Goal: Check status: Check status

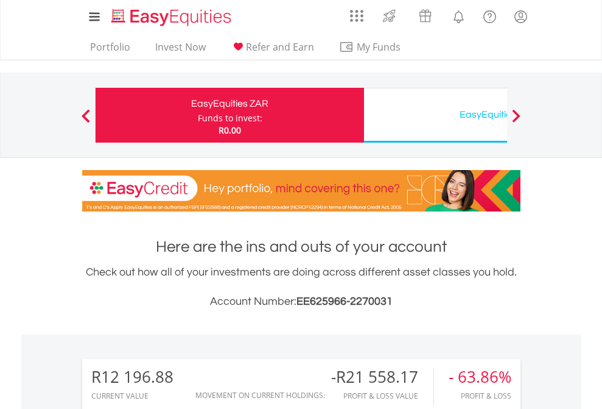
scroll to position [117, 191]
click at [198, 115] on div "Funds to invest:" at bounding box center [230, 118] width 65 height 12
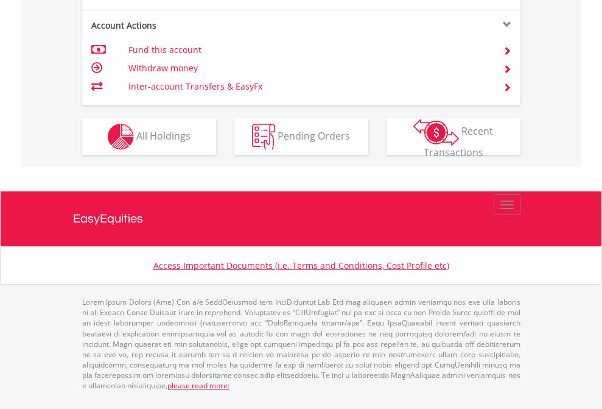
scroll to position [1143, 0]
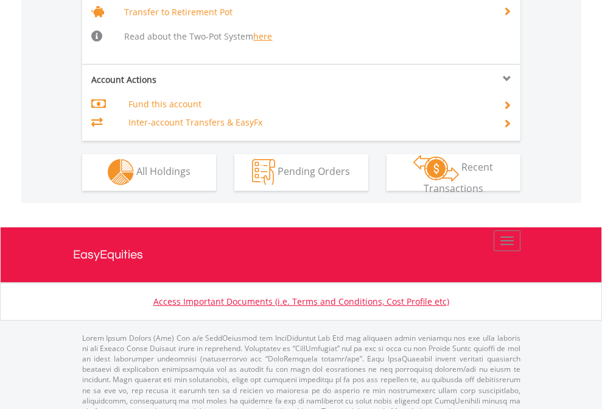
scroll to position [1210, 0]
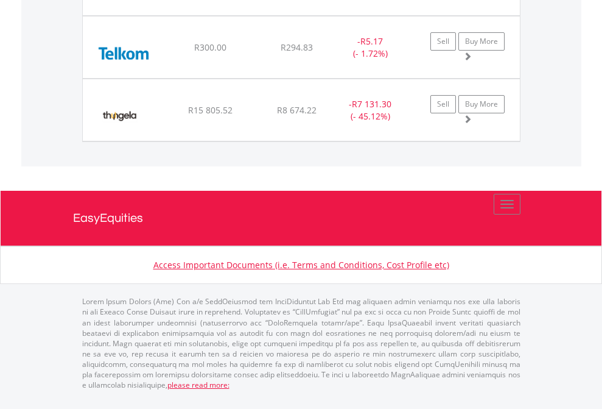
scroll to position [117, 191]
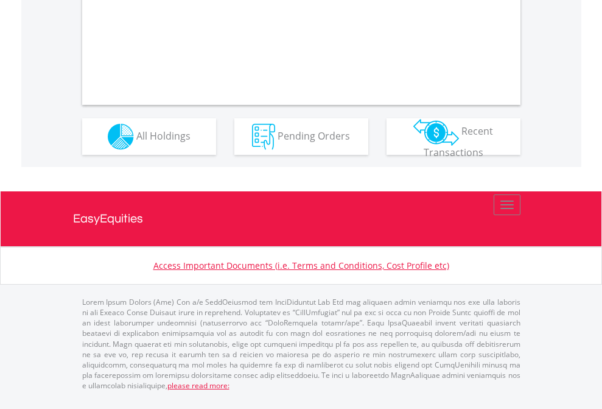
click at [136, 142] on span "All Holdings" at bounding box center [163, 135] width 54 height 13
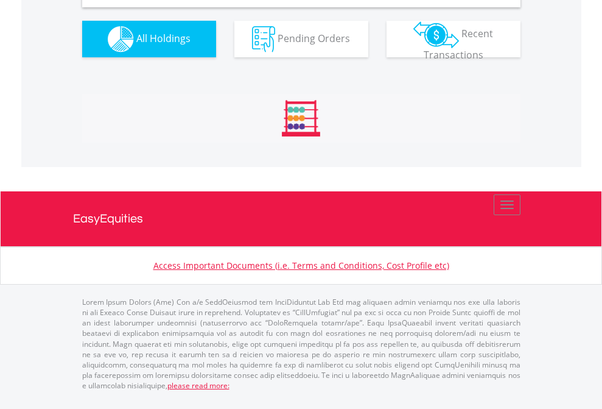
scroll to position [1177, 0]
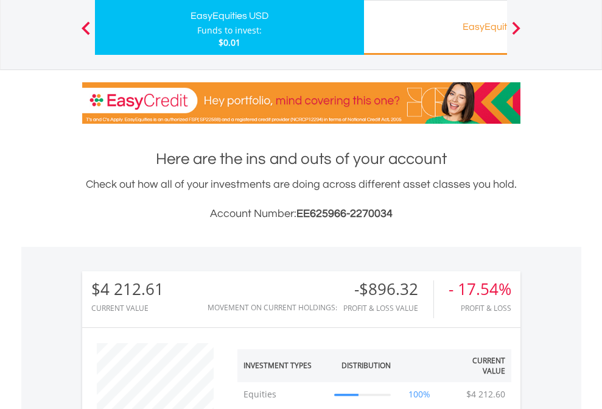
scroll to position [117, 191]
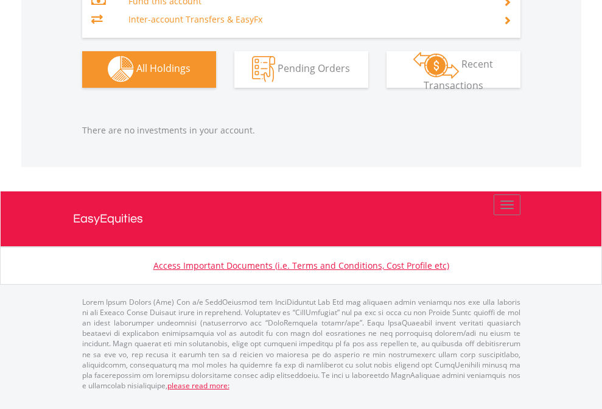
scroll to position [117, 191]
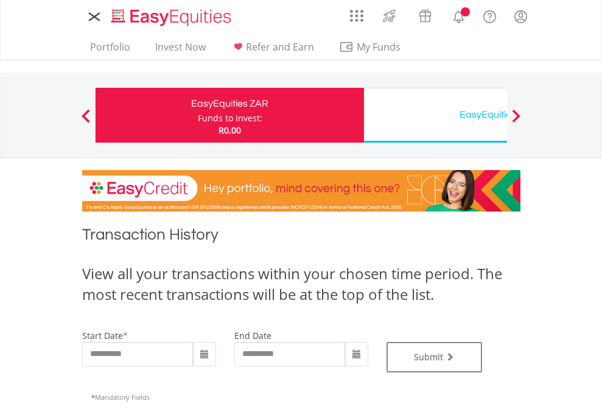
type input "**********"
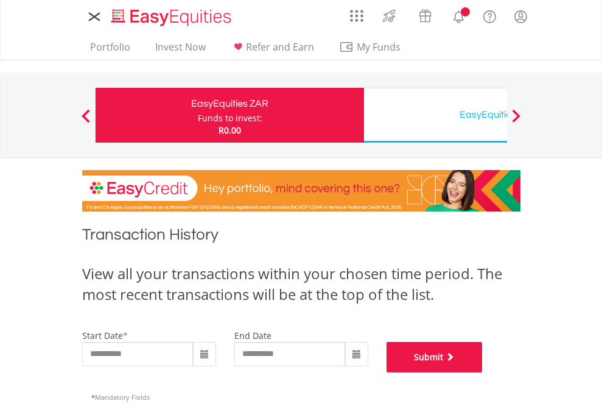
click at [483, 372] on button "Submit" at bounding box center [435, 357] width 96 height 30
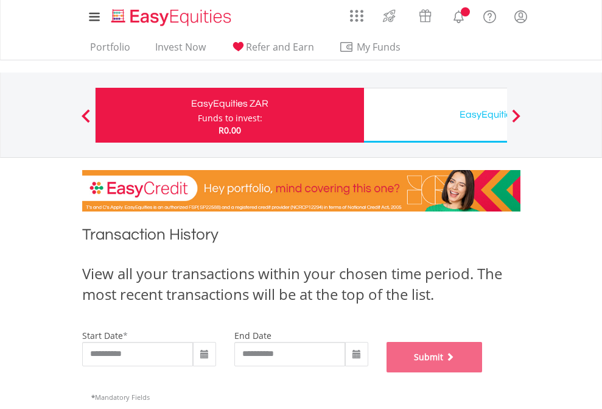
scroll to position [494, 0]
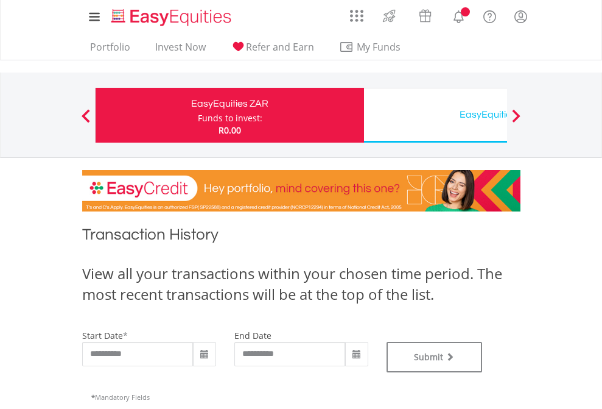
click at [435, 115] on div "EasyEquities USD" at bounding box center [499, 114] width 254 height 17
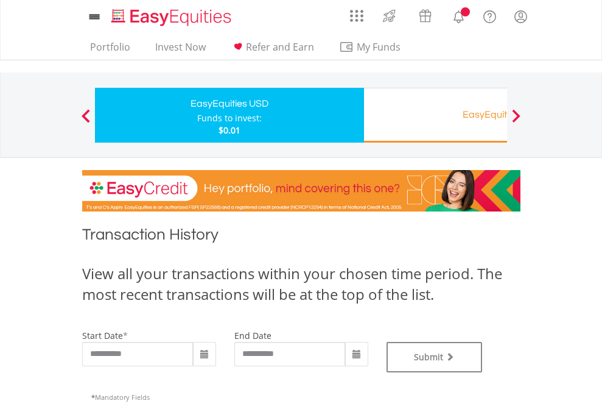
type input "**********"
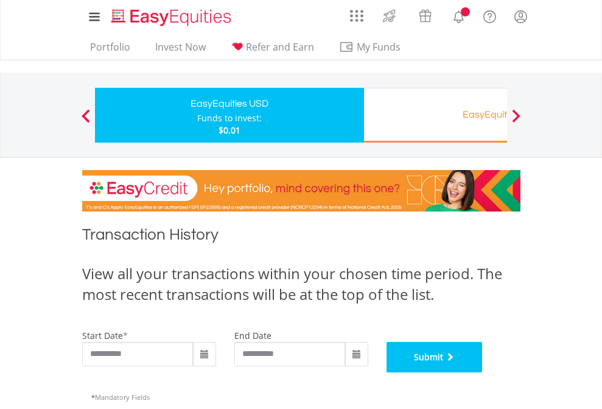
click at [483, 372] on button "Submit" at bounding box center [435, 357] width 96 height 30
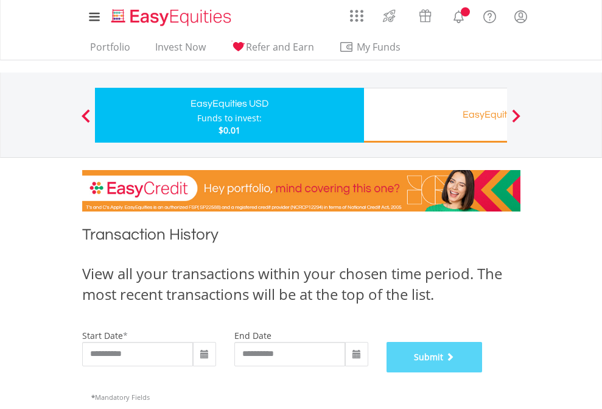
scroll to position [494, 0]
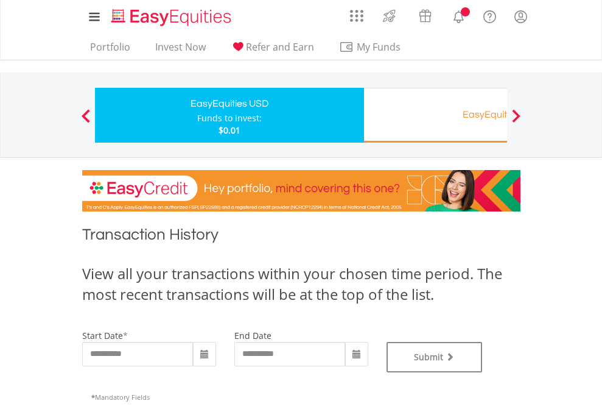
click at [435, 115] on div "EasyEquities RA" at bounding box center [499, 114] width 254 height 17
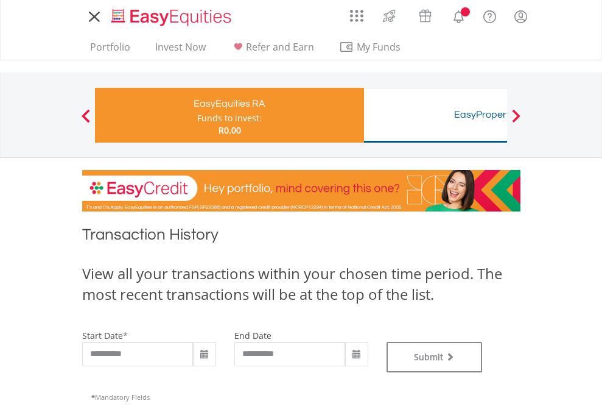
type input "**********"
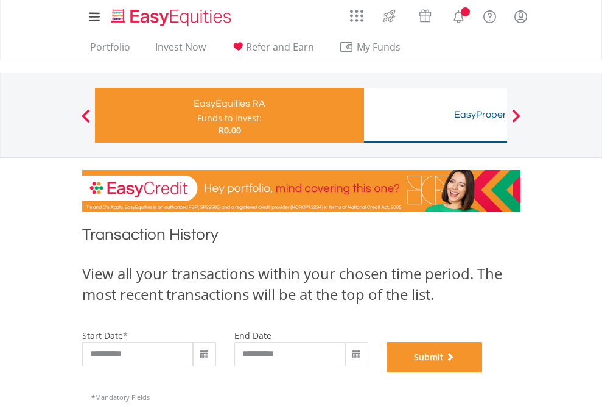
click at [483, 372] on button "Submit" at bounding box center [435, 357] width 96 height 30
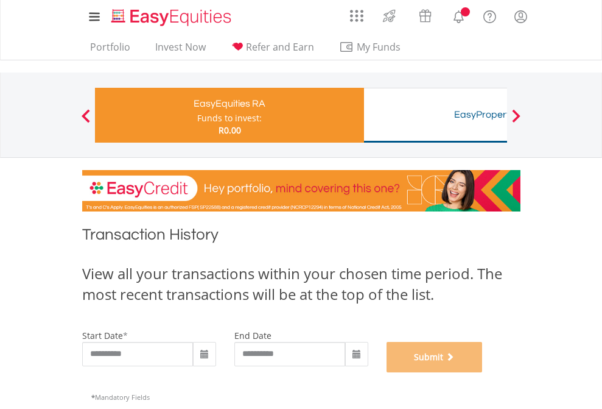
scroll to position [494, 0]
